Goal: Task Accomplishment & Management: Manage account settings

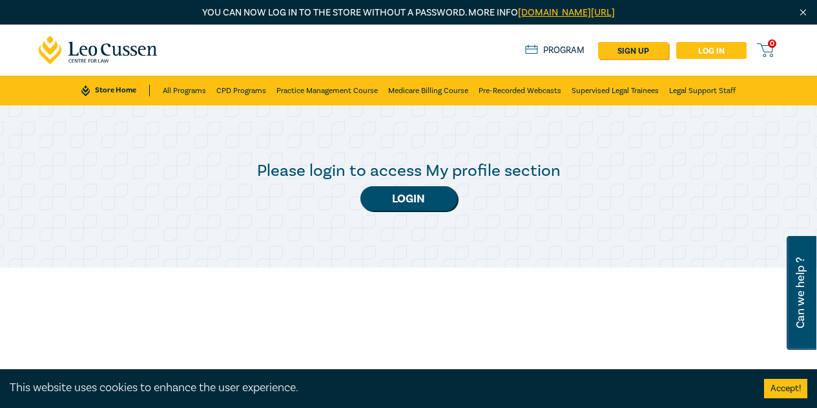
click at [697, 45] on link "Log in" at bounding box center [711, 50] width 70 height 17
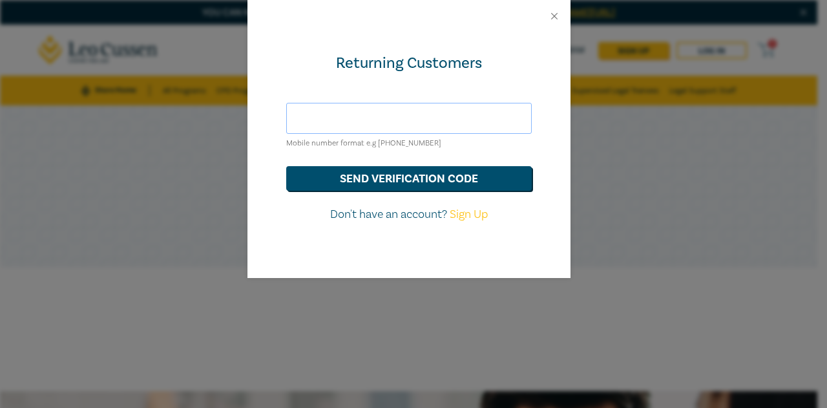
click at [413, 126] on input "text" at bounding box center [408, 118] width 245 height 31
type input "[PERSON_NAME][EMAIL_ADDRESS][DOMAIN_NAME]"
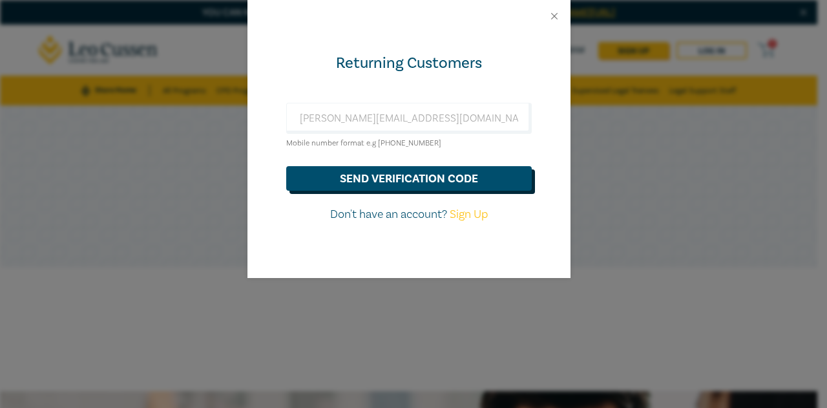
click at [416, 171] on button "send verification code" at bounding box center [408, 178] width 245 height 25
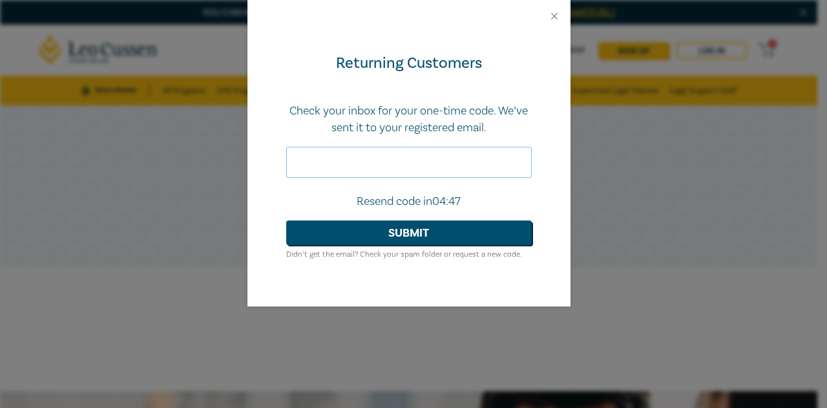
click at [377, 164] on input "text" at bounding box center [408, 162] width 245 height 31
paste input "194908"
type input "194908"
click at [421, 236] on button "Submit" at bounding box center [408, 232] width 245 height 25
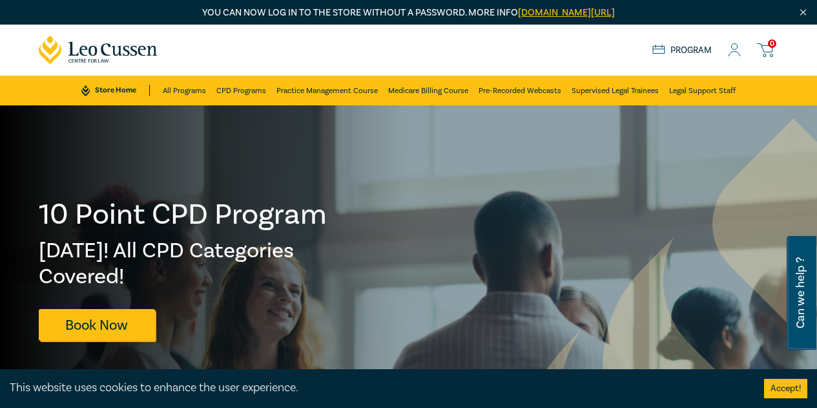
click at [732, 45] on circle at bounding box center [735, 47] width 6 height 6
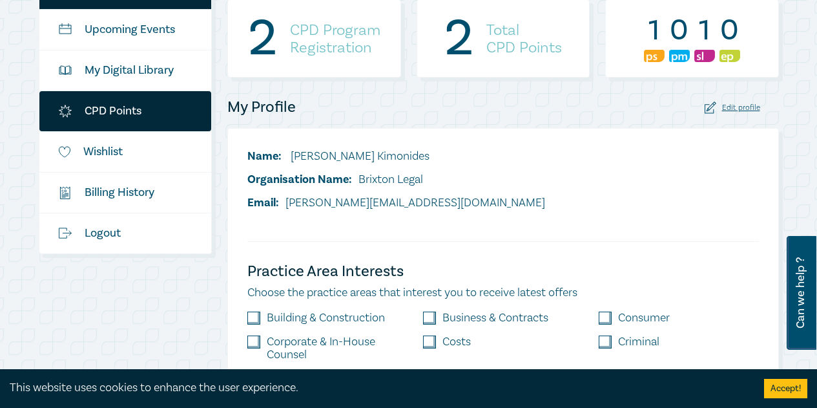
click at [132, 112] on link "CPD Points" at bounding box center [125, 111] width 172 height 40
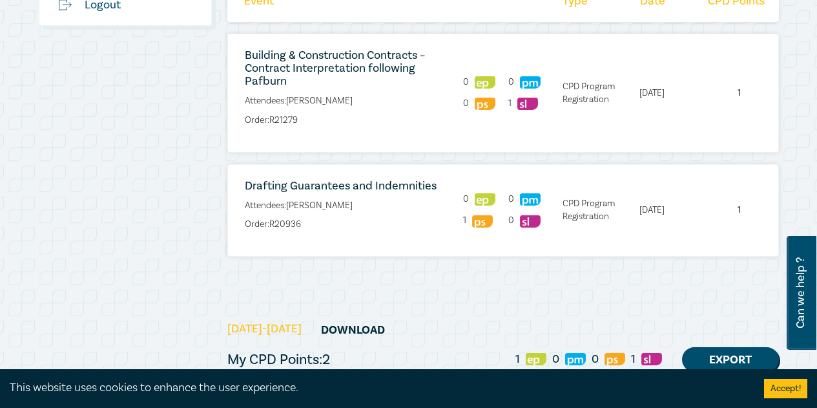
scroll to position [452, 0]
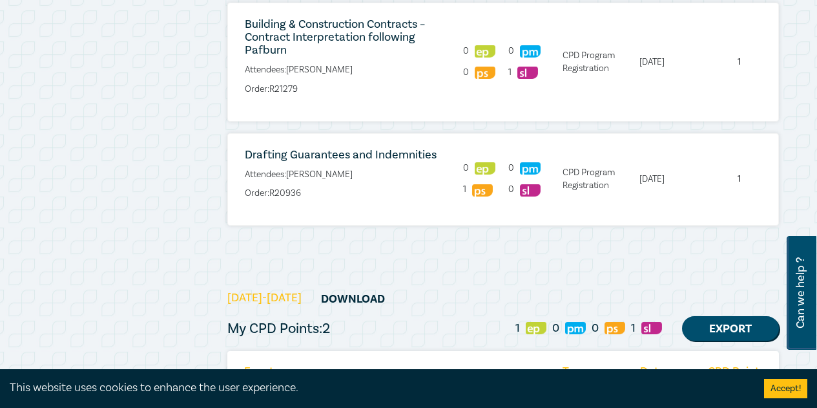
click at [477, 185] on img at bounding box center [482, 190] width 21 height 12
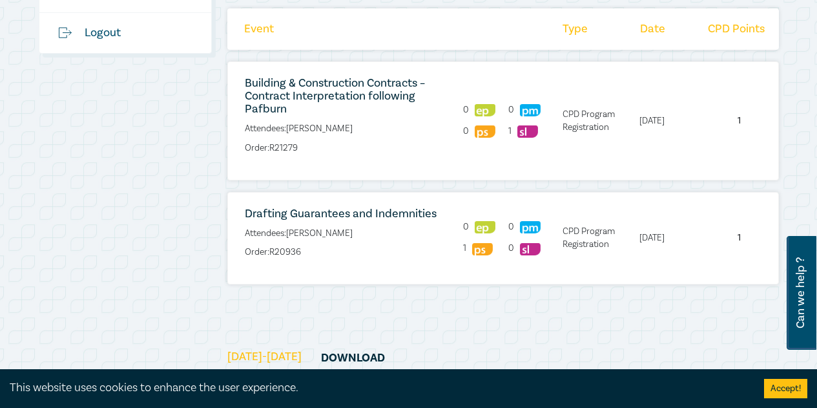
scroll to position [388, 0]
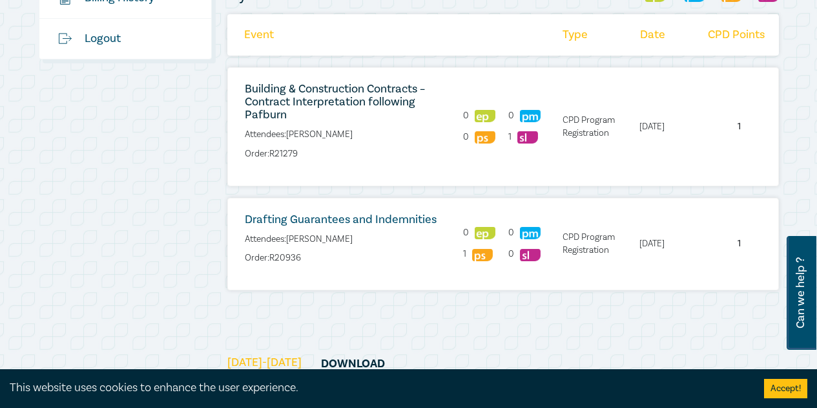
click at [352, 224] on link "Drafting Guarantees and Indemnities" at bounding box center [341, 219] width 192 height 15
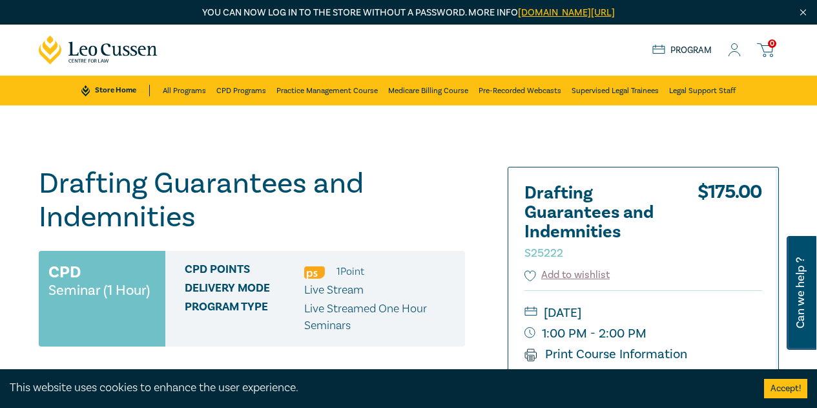
click at [315, 275] on img at bounding box center [314, 272] width 21 height 12
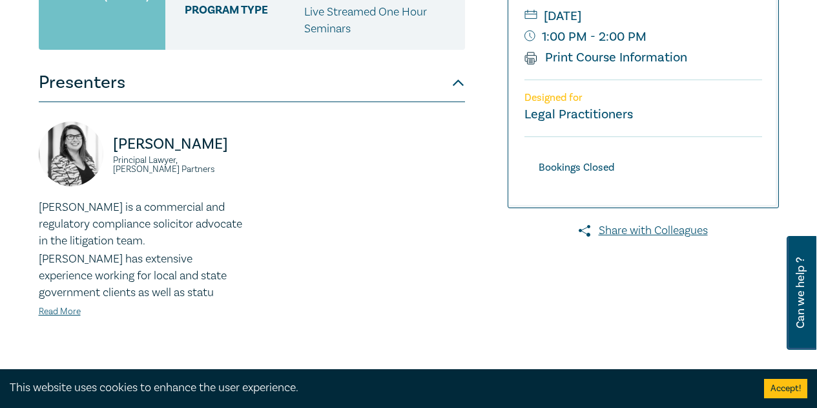
scroll to position [323, 0]
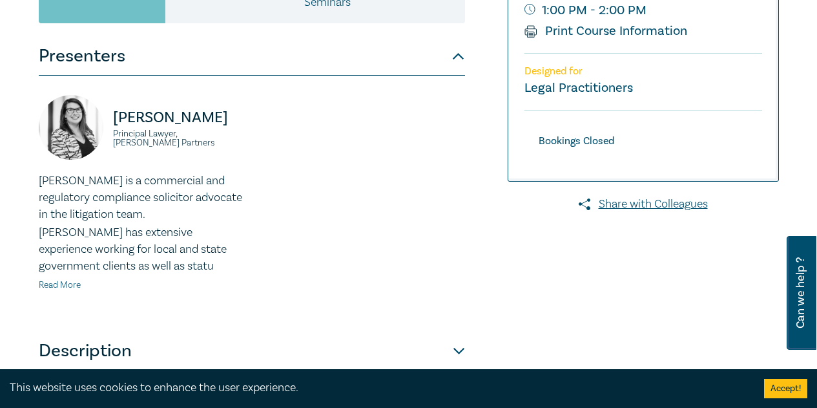
click at [67, 287] on link "Read More" at bounding box center [60, 285] width 42 height 12
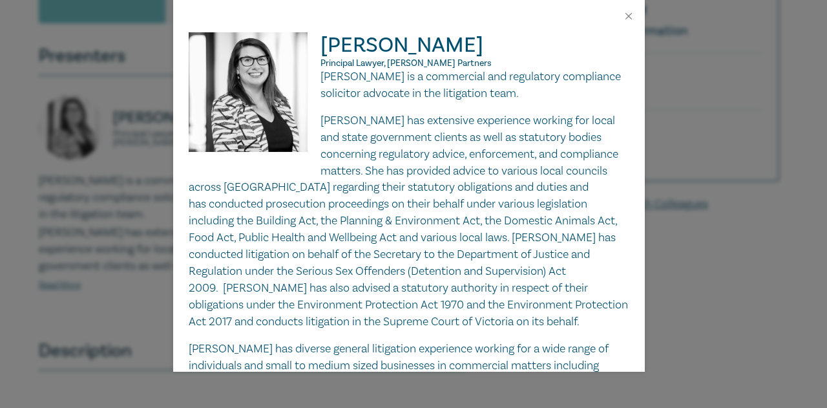
click at [631, 25] on div at bounding box center [409, 16] width 472 height 32
click at [630, 21] on button "Close" at bounding box center [629, 16] width 12 height 12
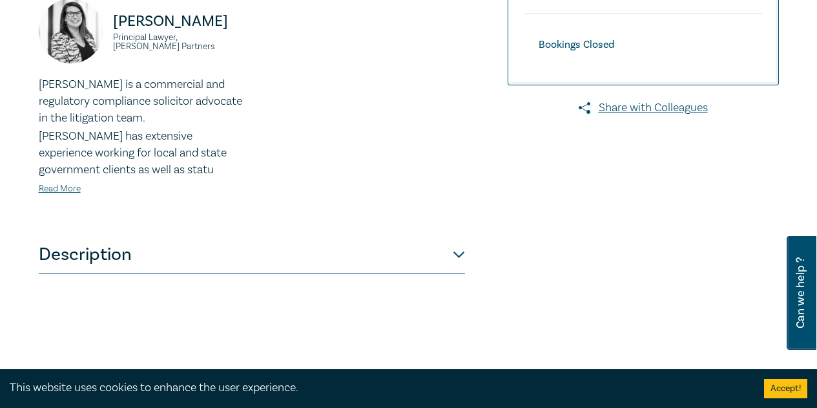
scroll to position [581, 0]
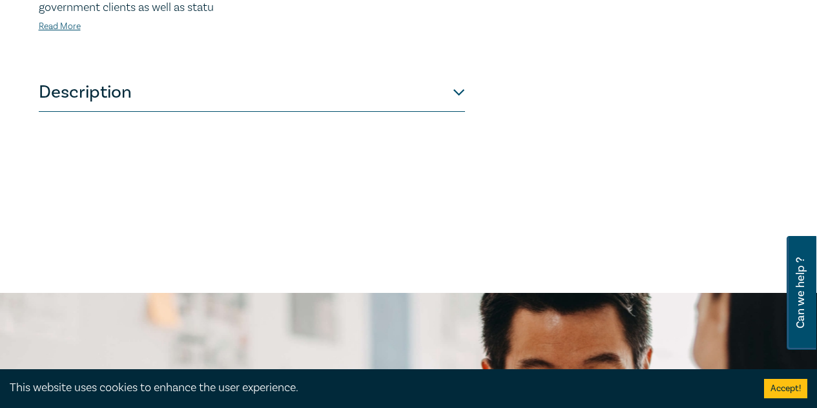
click at [457, 89] on button "Description" at bounding box center [252, 92] width 426 height 39
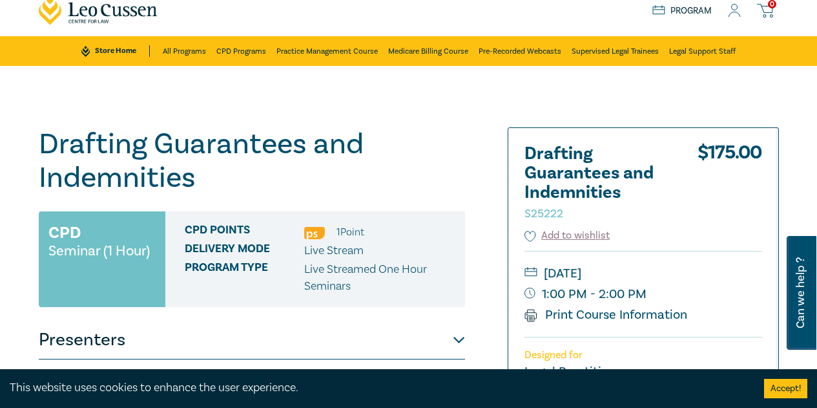
scroll to position [0, 0]
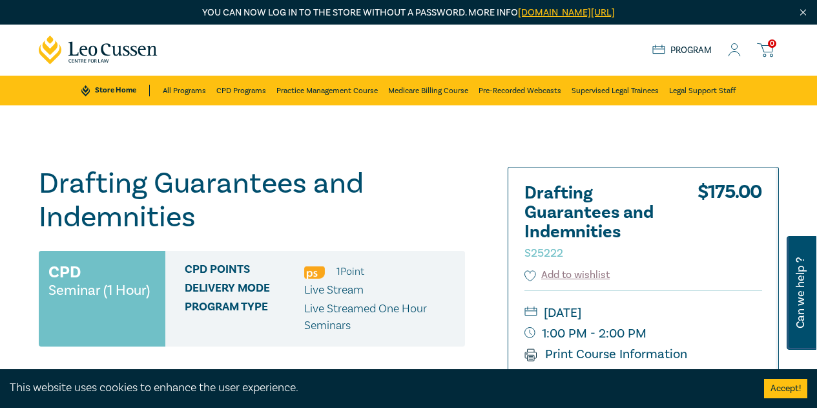
click at [741, 52] on icon at bounding box center [734, 50] width 13 height 14
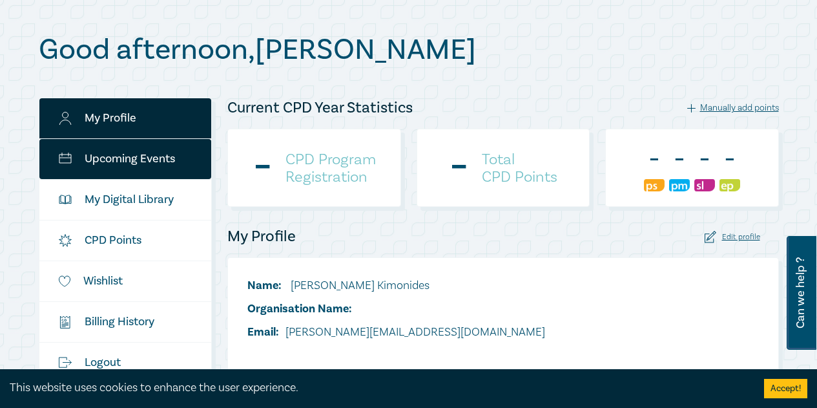
click at [160, 170] on link "Upcoming Events" at bounding box center [125, 159] width 172 height 40
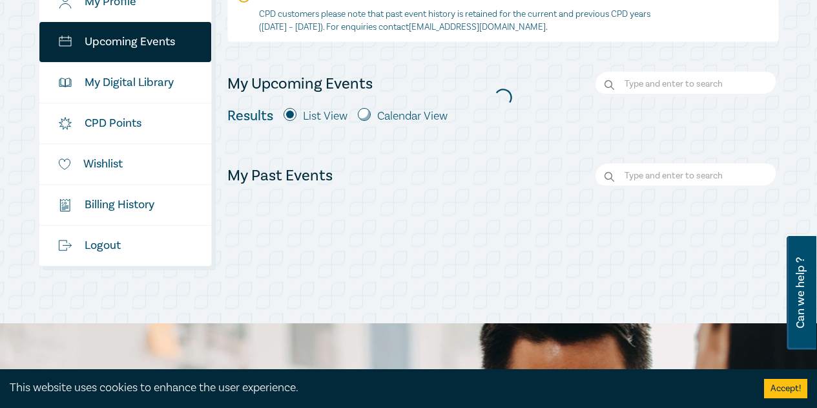
scroll to position [194, 0]
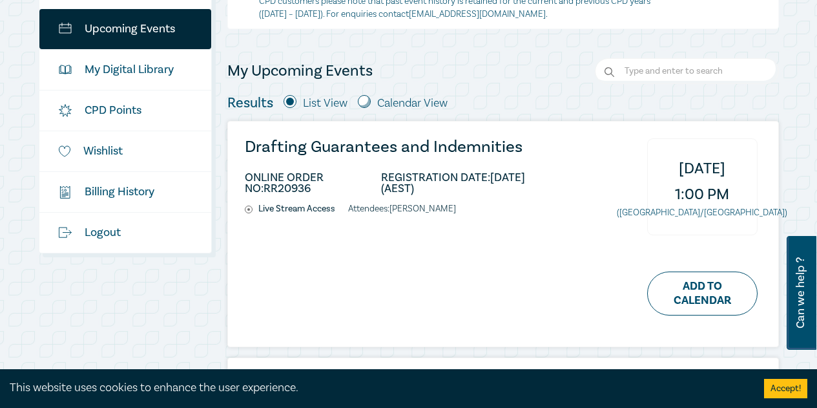
click at [297, 147] on h3 "Drafting Guarantees and Indemnities" at bounding box center [395, 146] width 301 height 17
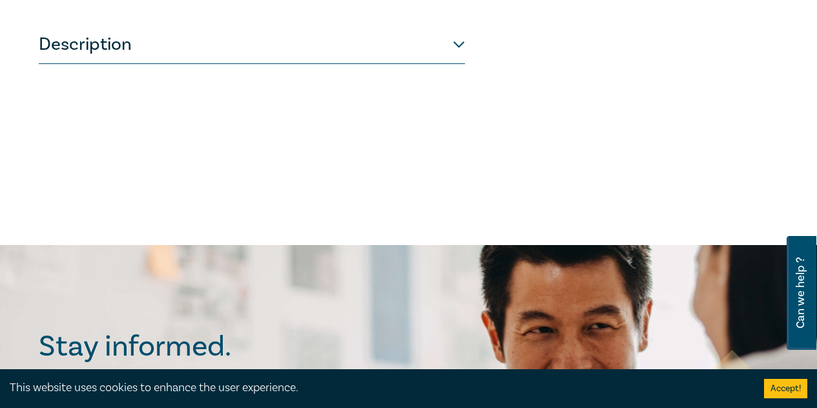
scroll to position [517, 0]
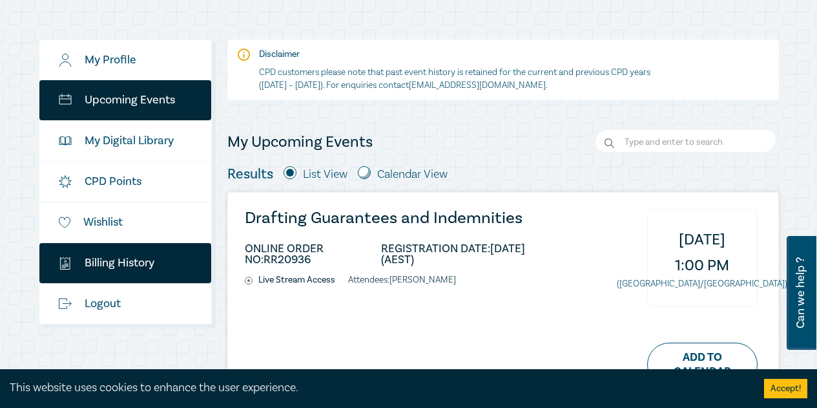
scroll to position [129, 0]
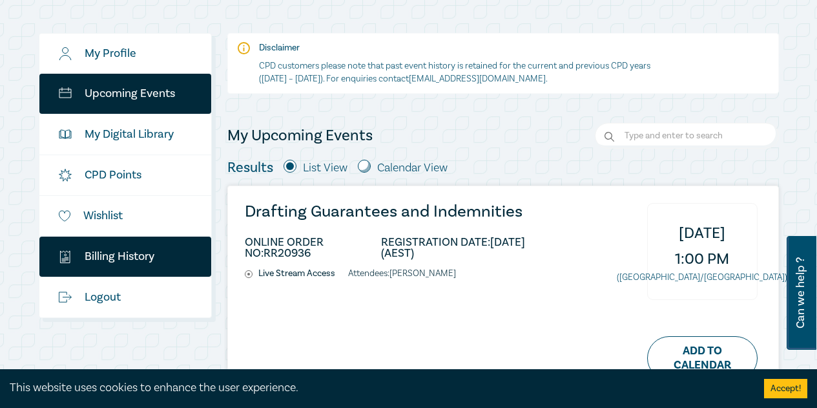
click at [134, 262] on link "$ Billing History" at bounding box center [125, 256] width 172 height 40
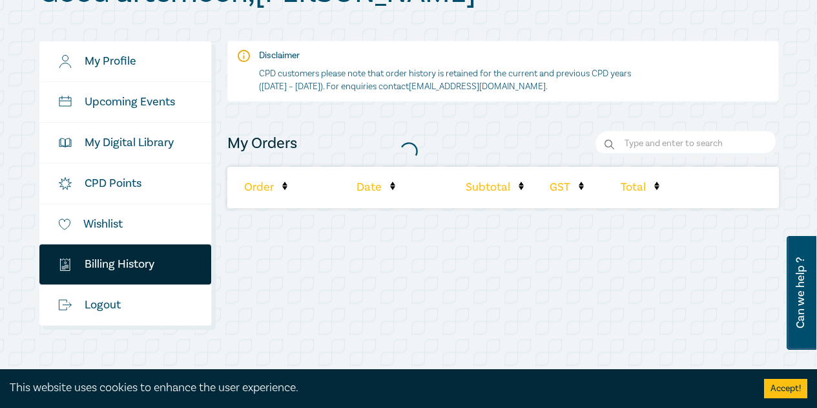
scroll to position [194, 0]
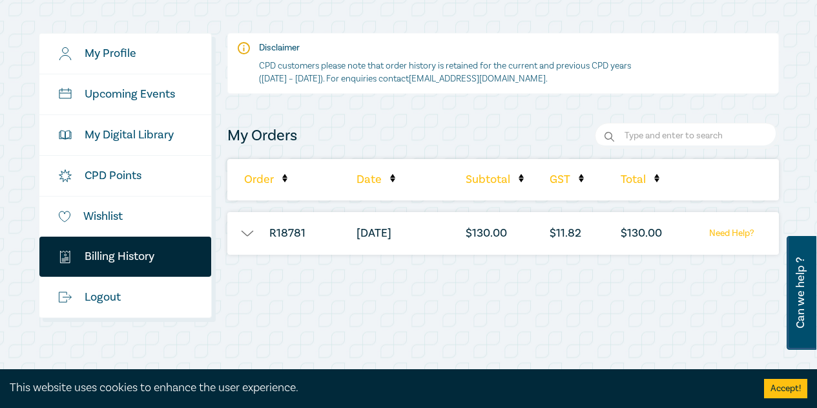
click at [252, 238] on button "button" at bounding box center [246, 233] width 39 height 13
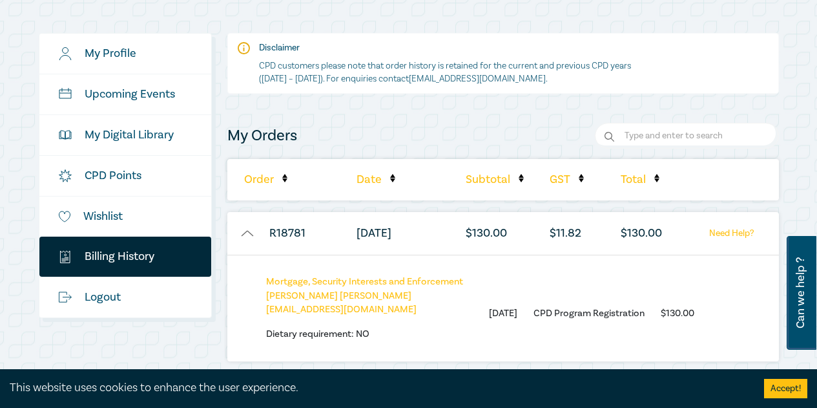
click at [251, 238] on button "button" at bounding box center [246, 233] width 39 height 13
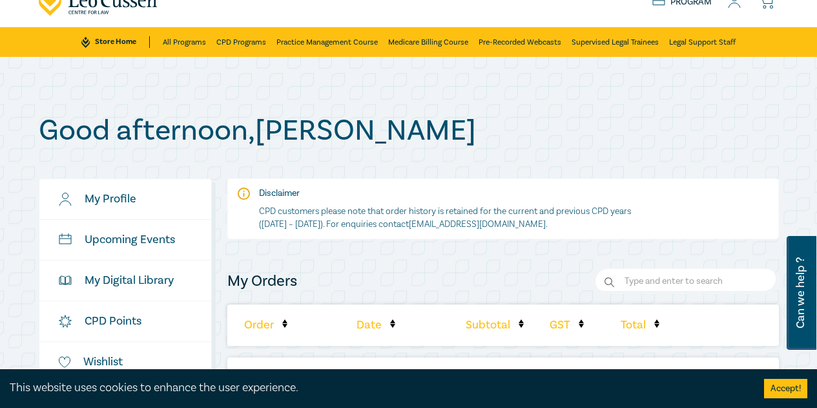
scroll to position [0, 0]
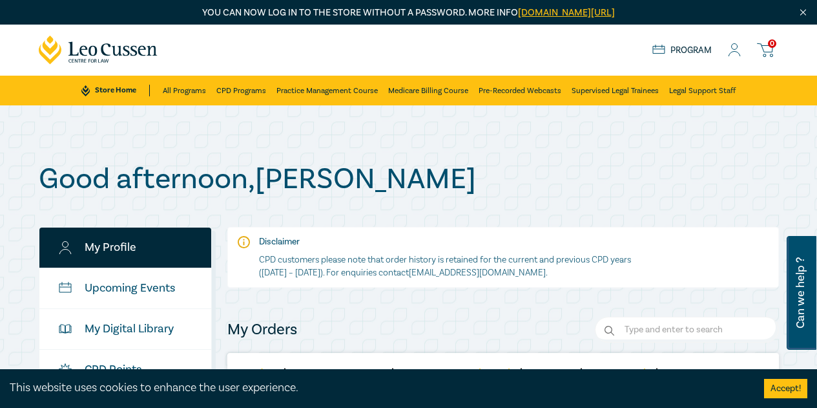
click at [138, 231] on link "My Profile" at bounding box center [125, 247] width 172 height 40
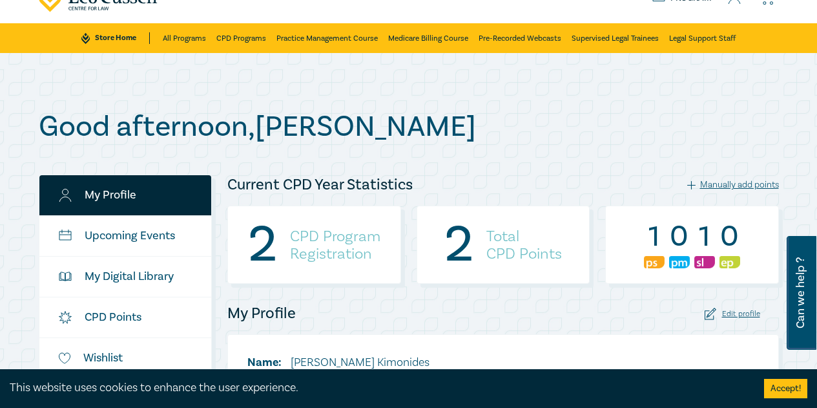
scroll to position [65, 0]
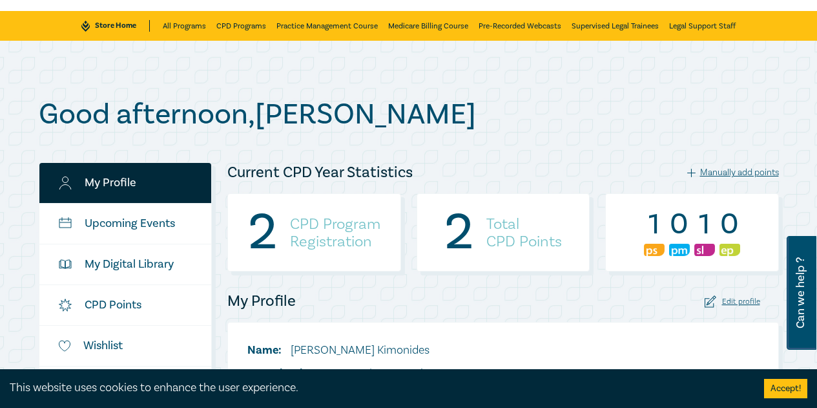
click at [714, 248] on img at bounding box center [704, 250] width 21 height 12
click at [703, 251] on img at bounding box center [704, 250] width 21 height 12
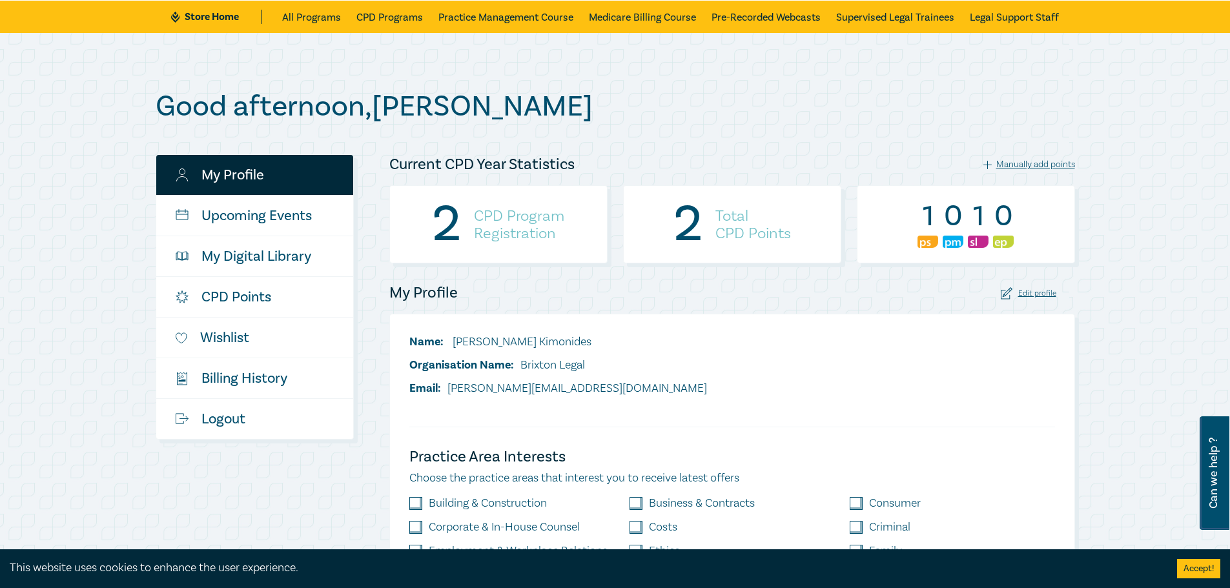
scroll to position [194, 0]
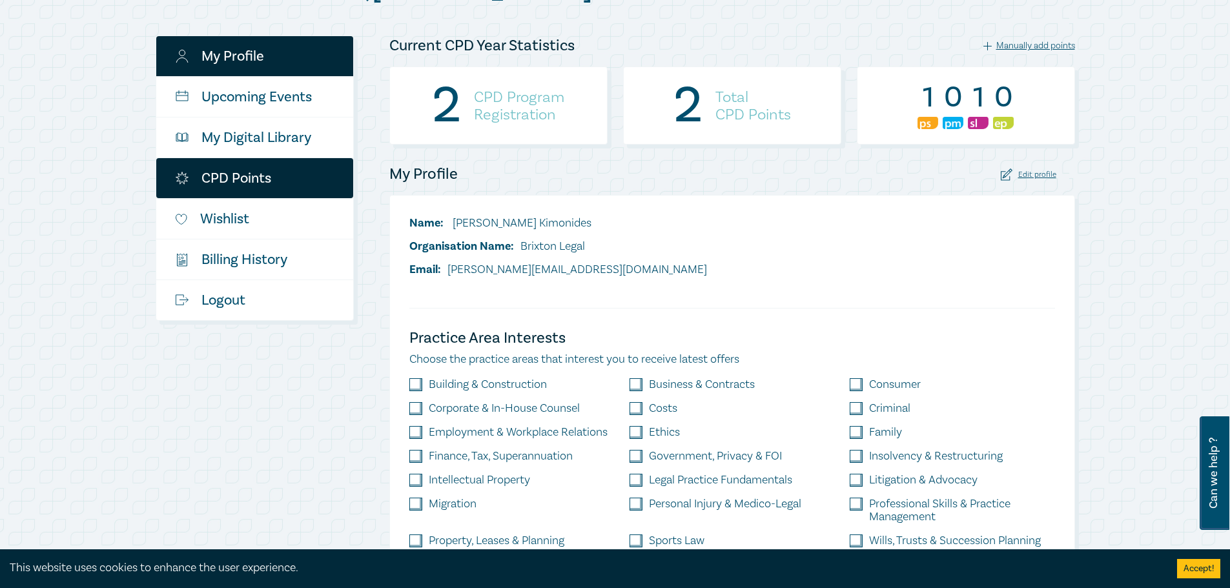
click at [239, 176] on link "CPD Points" at bounding box center [254, 178] width 197 height 40
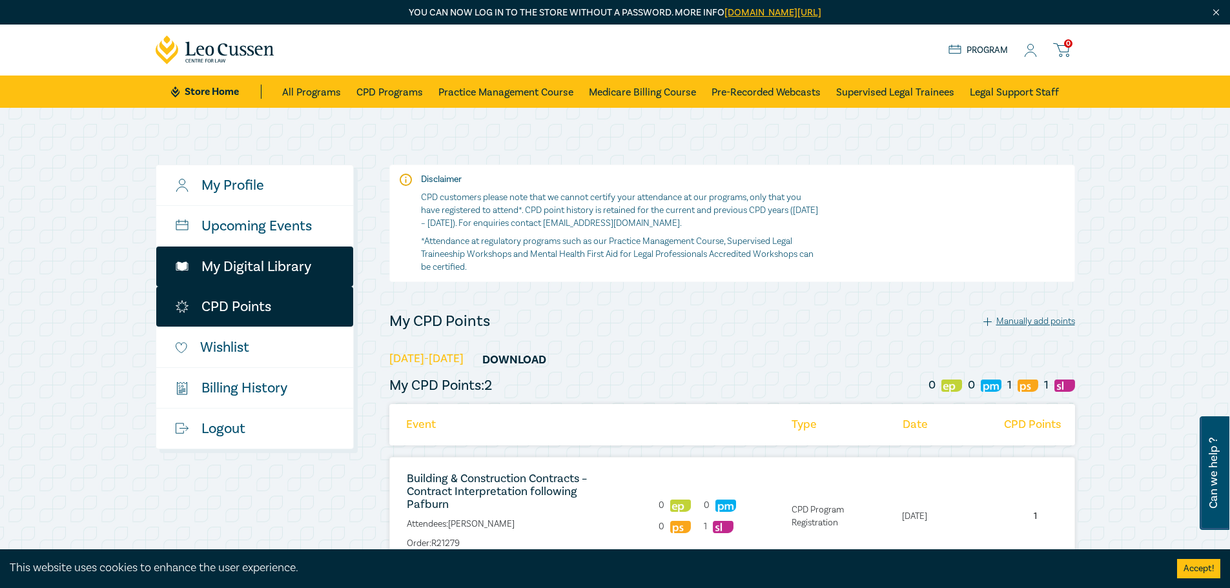
click at [221, 251] on link "My Digital Library" at bounding box center [254, 267] width 197 height 40
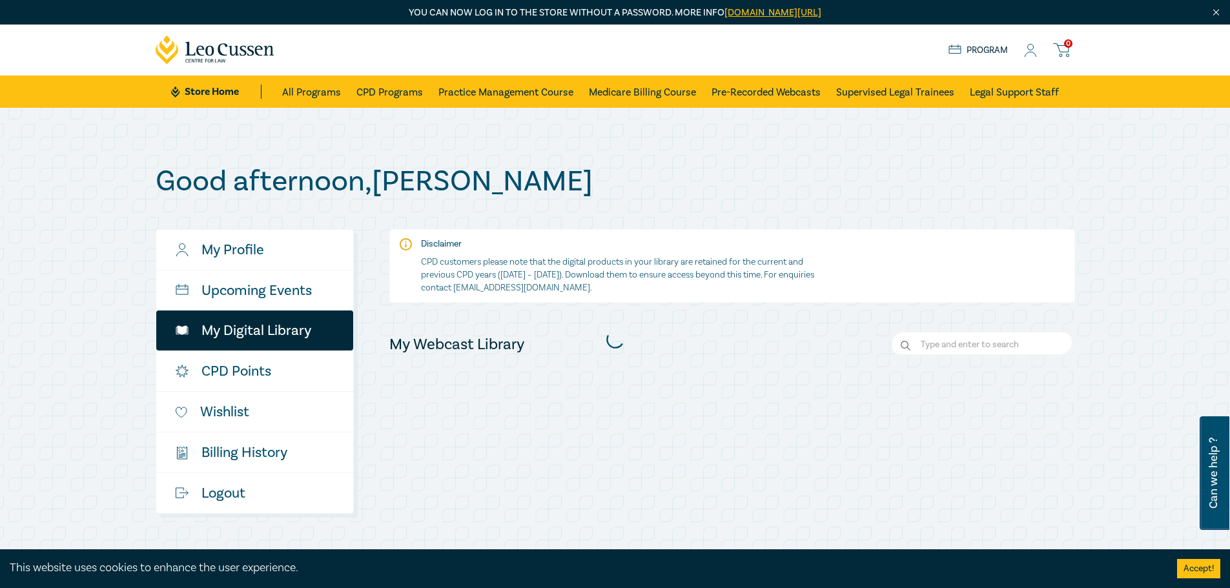
click at [222, 238] on div at bounding box center [615, 339] width 933 height 362
click at [221, 284] on div at bounding box center [615, 339] width 933 height 362
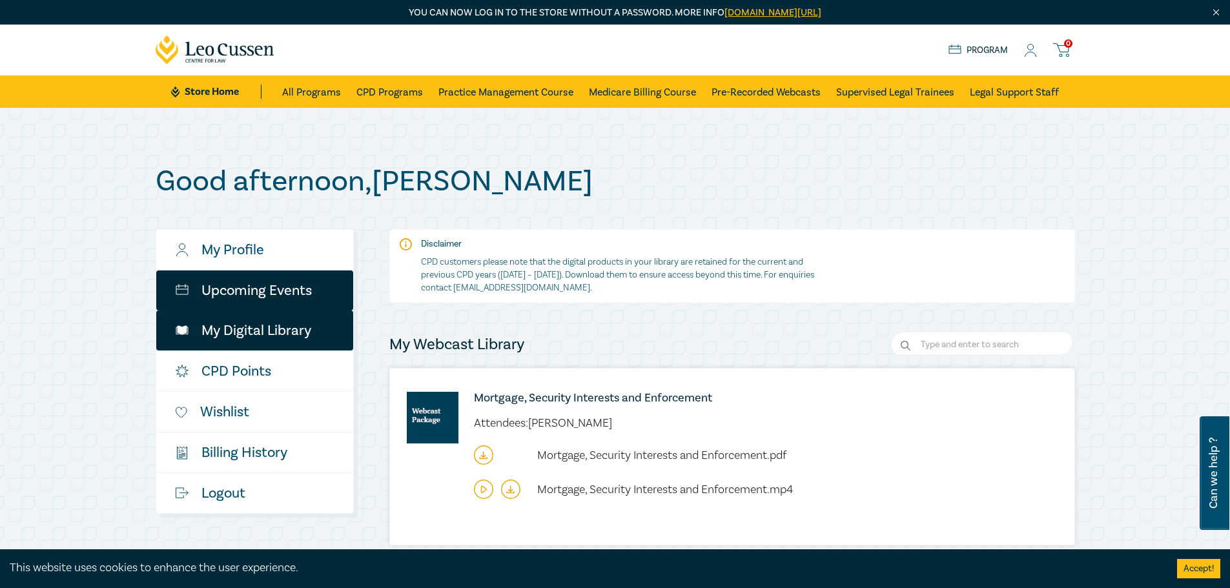
click at [219, 295] on link "Upcoming Events" at bounding box center [254, 291] width 197 height 40
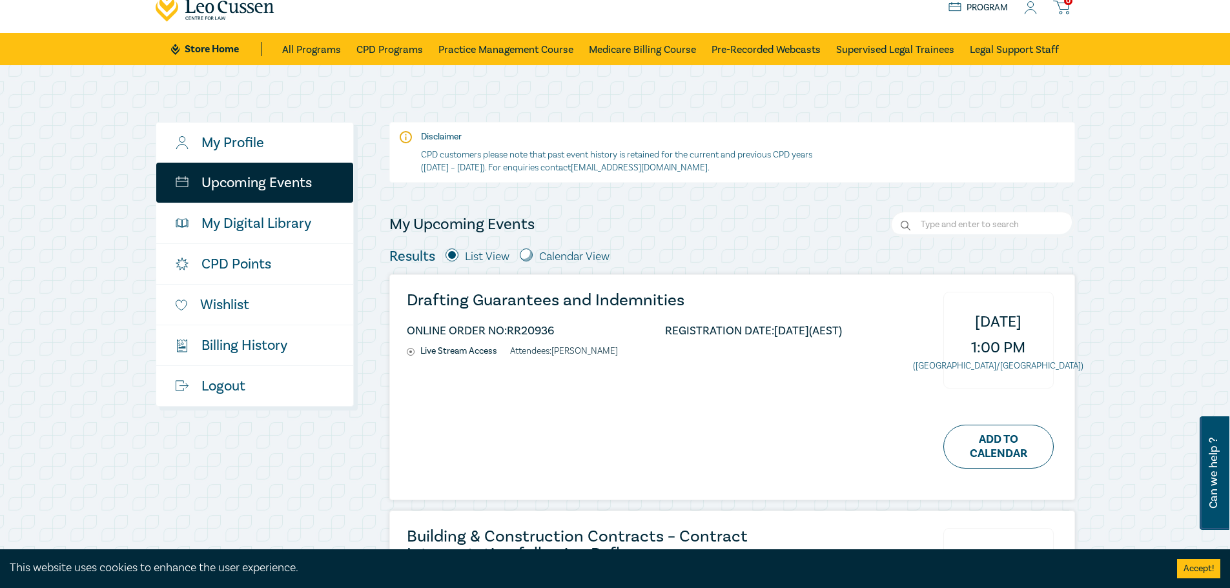
scroll to position [65, 0]
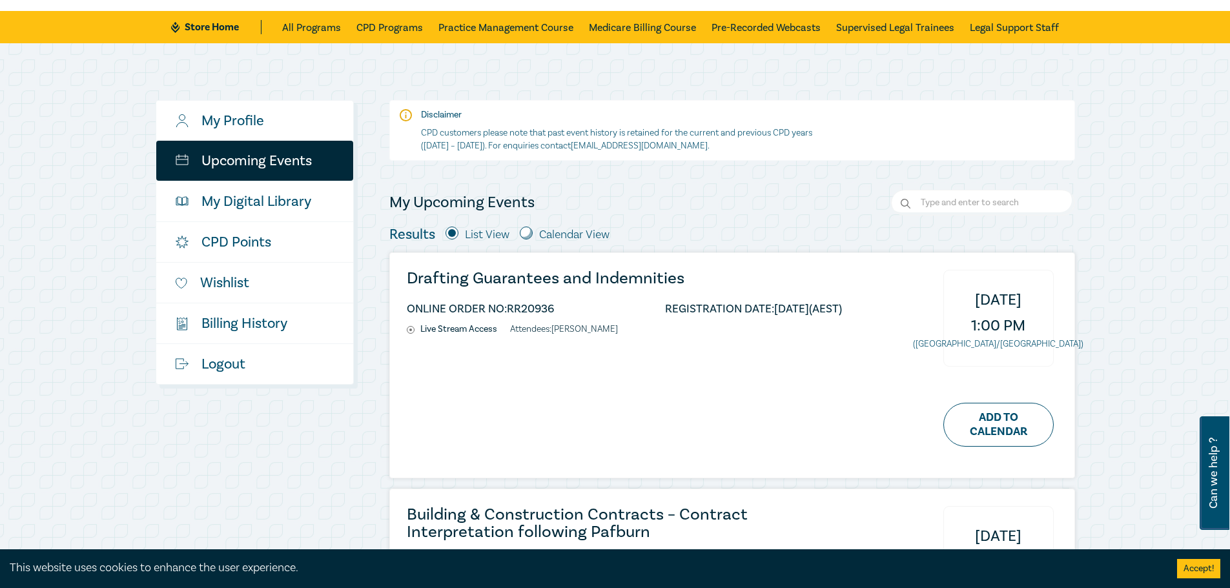
click at [496, 276] on h3 "Drafting Guarantees and Indemnities" at bounding box center [624, 278] width 435 height 17
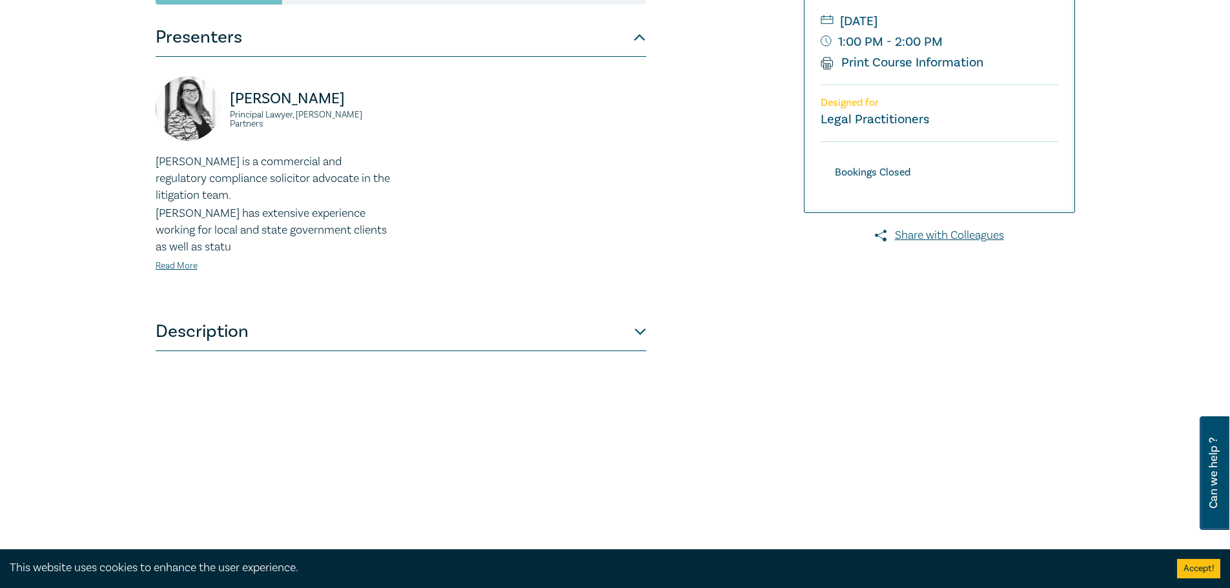
scroll to position [323, 0]
